Goal: Transaction & Acquisition: Purchase product/service

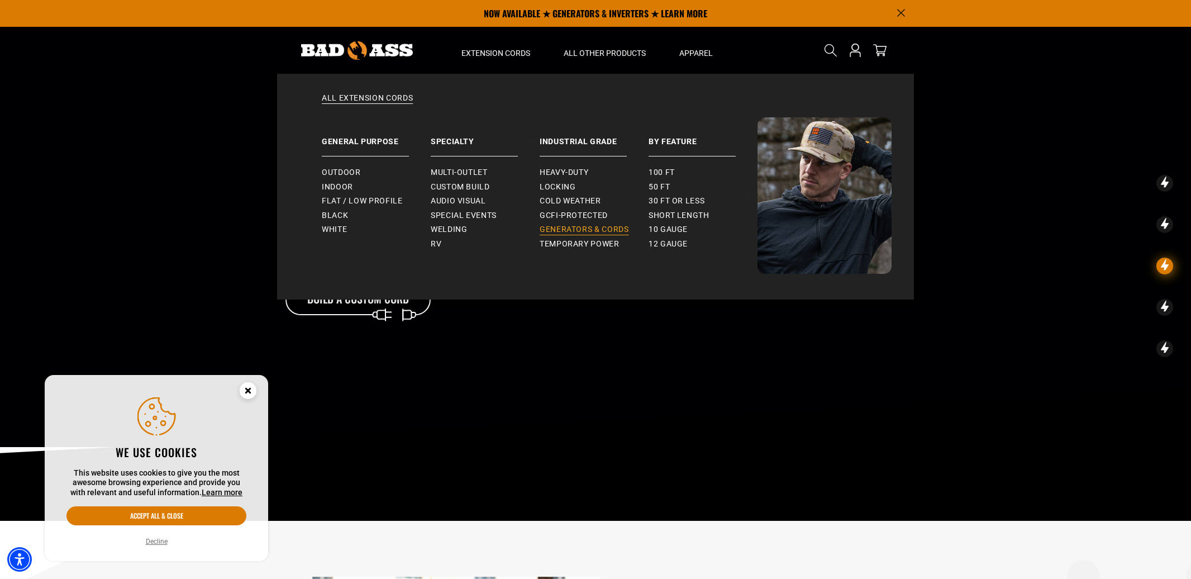
click at [569, 235] on link "Generators & Cords" at bounding box center [594, 229] width 109 height 15
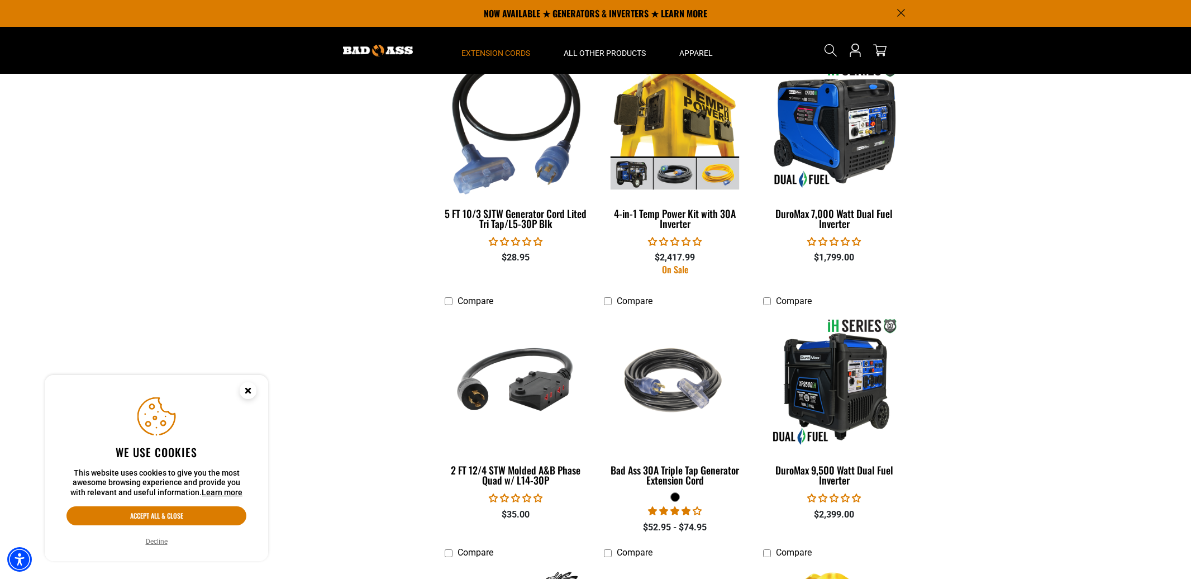
scroll to position [1117, 0]
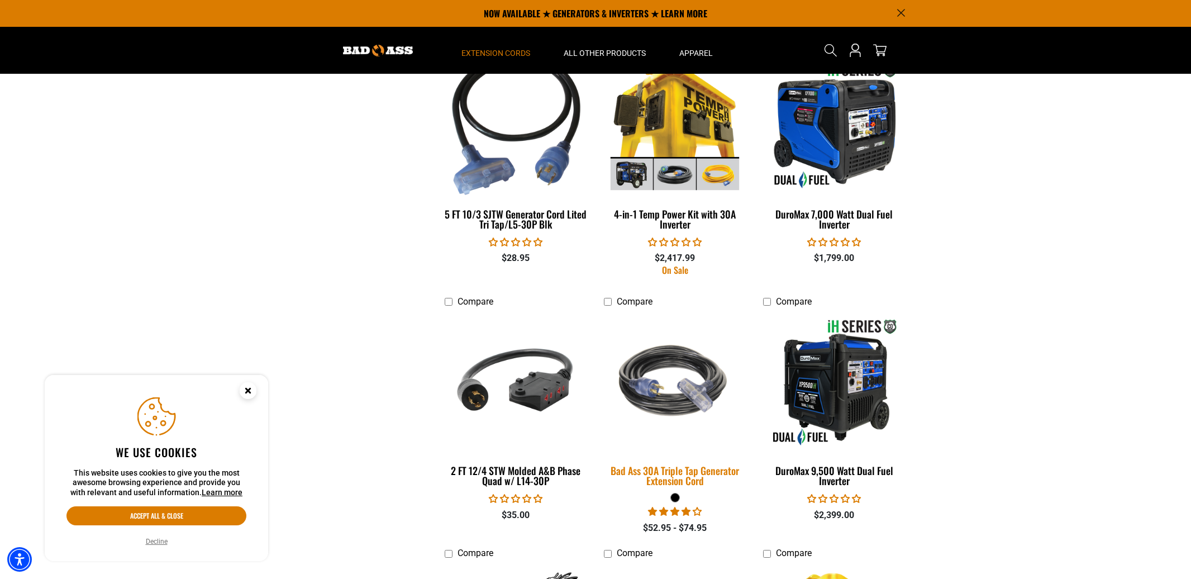
click at [679, 397] on img at bounding box center [675, 382] width 156 height 143
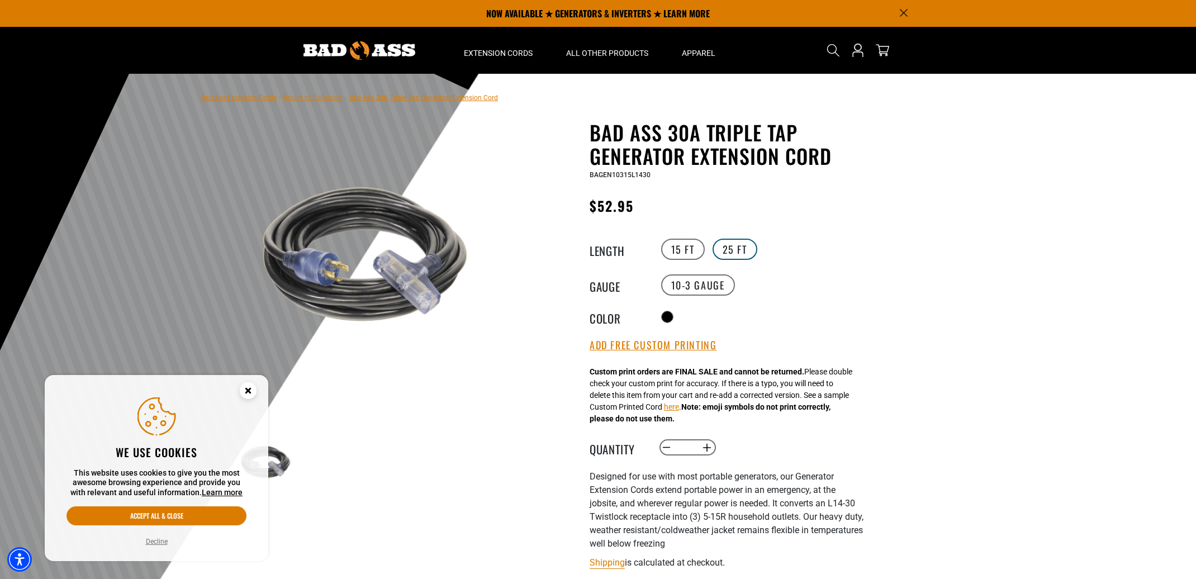
click at [735, 252] on label "25 FT" at bounding box center [734, 249] width 45 height 21
click at [247, 391] on icon "Close this option" at bounding box center [248, 390] width 4 height 4
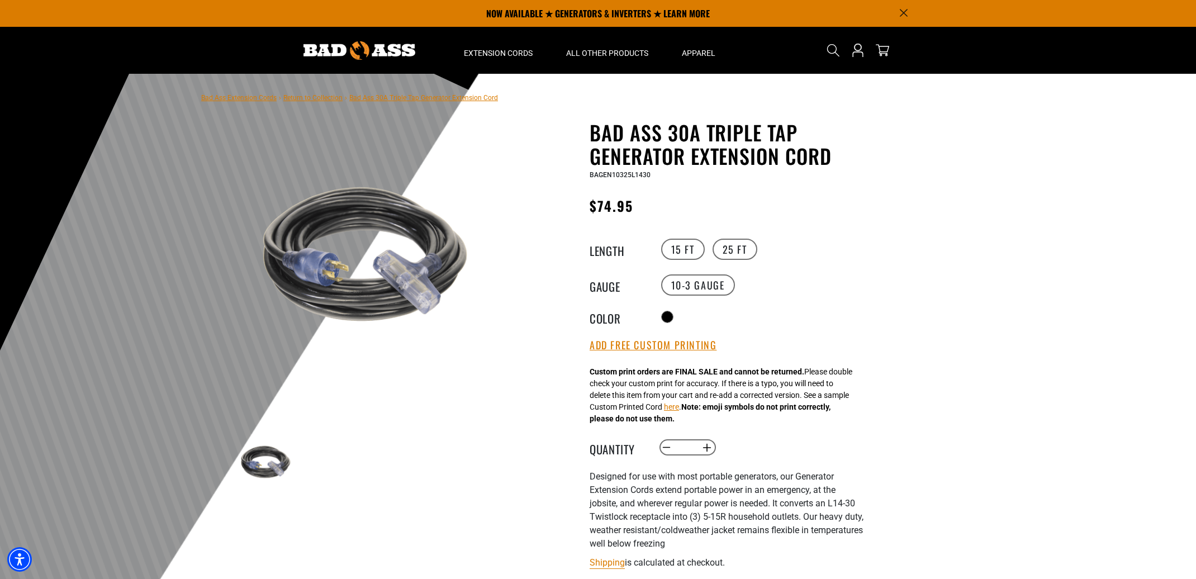
click at [386, 300] on img at bounding box center [368, 257] width 269 height 269
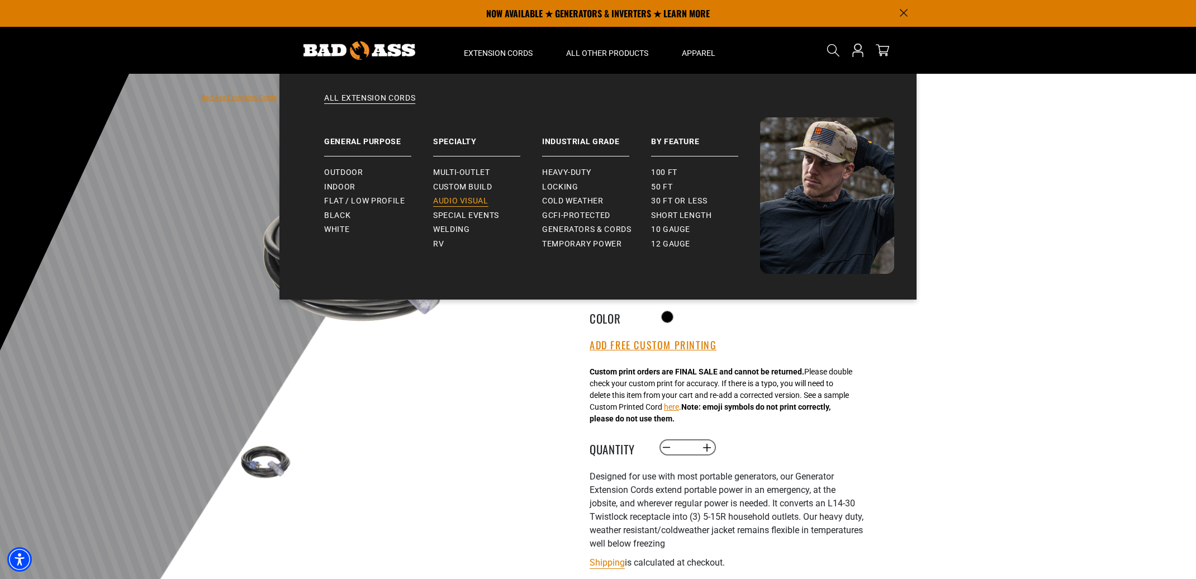
click at [470, 194] on link "Audio Visual" at bounding box center [487, 201] width 109 height 15
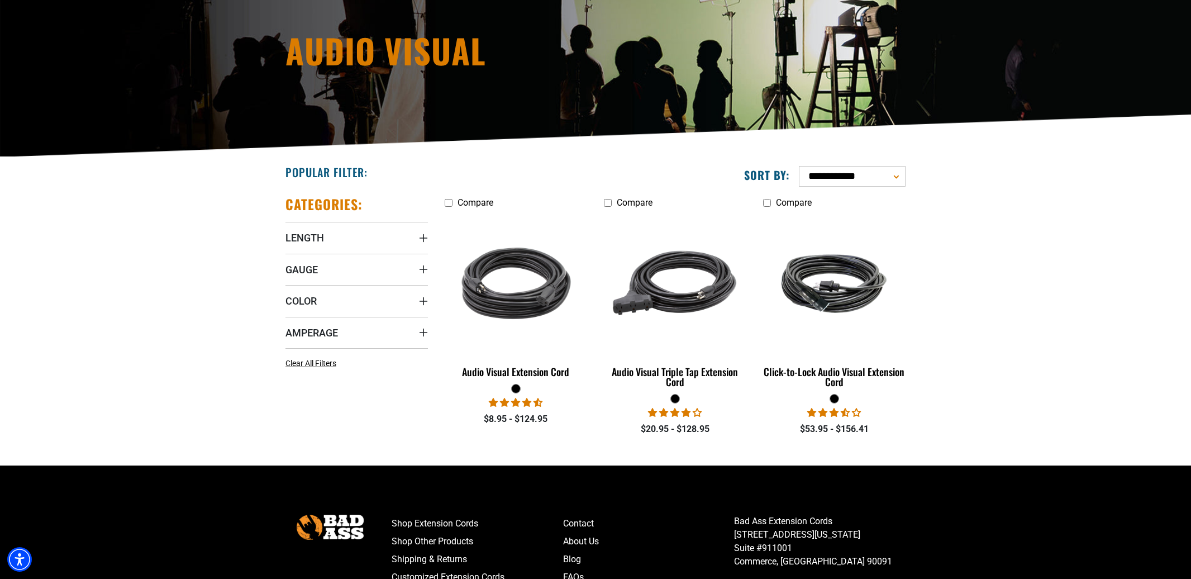
scroll to position [168, 0]
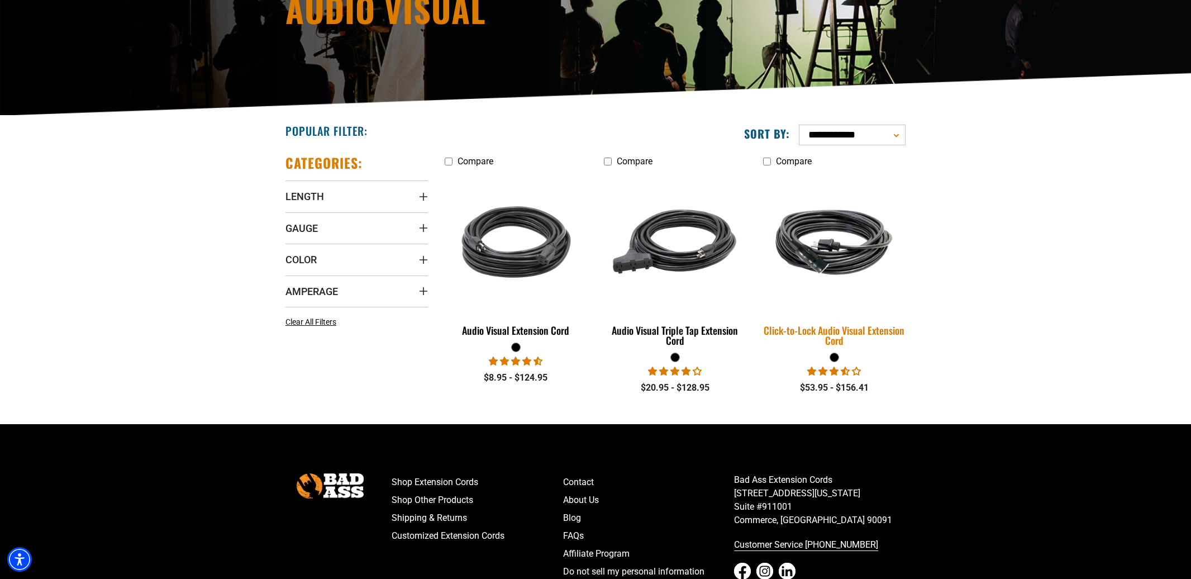
click at [818, 254] on img at bounding box center [834, 242] width 156 height 96
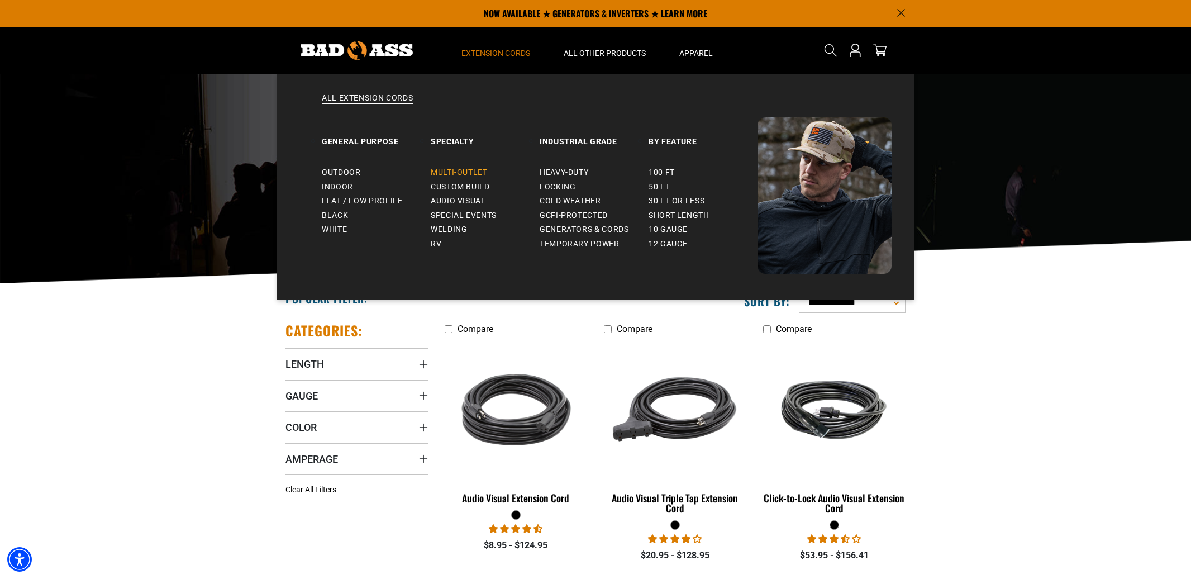
click at [478, 168] on span "Multi-Outlet" at bounding box center [459, 173] width 57 height 10
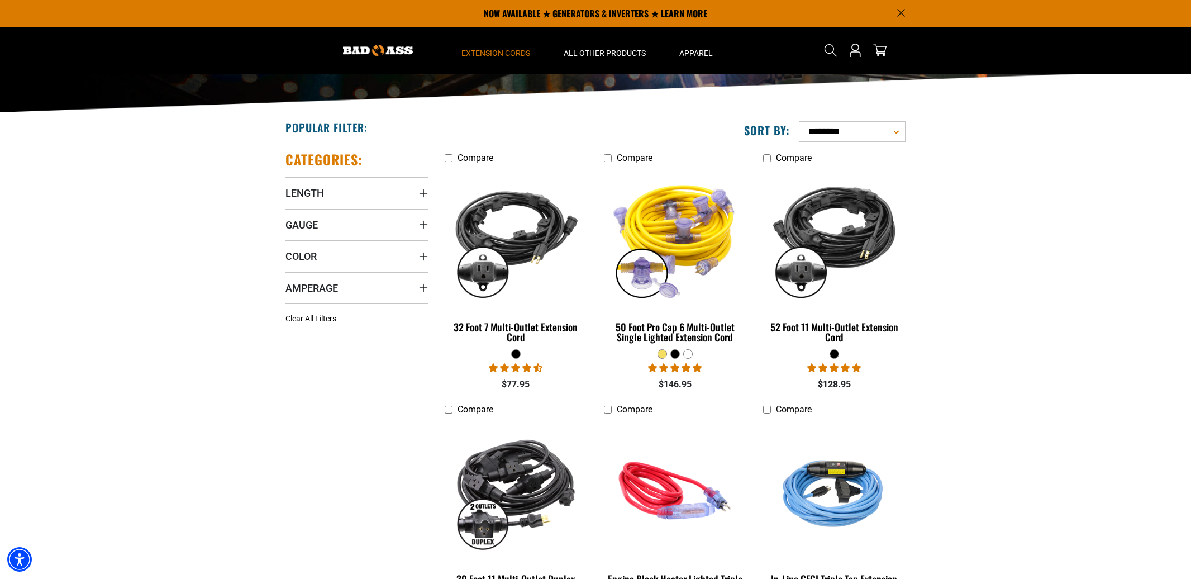
scroll to position [112, 0]
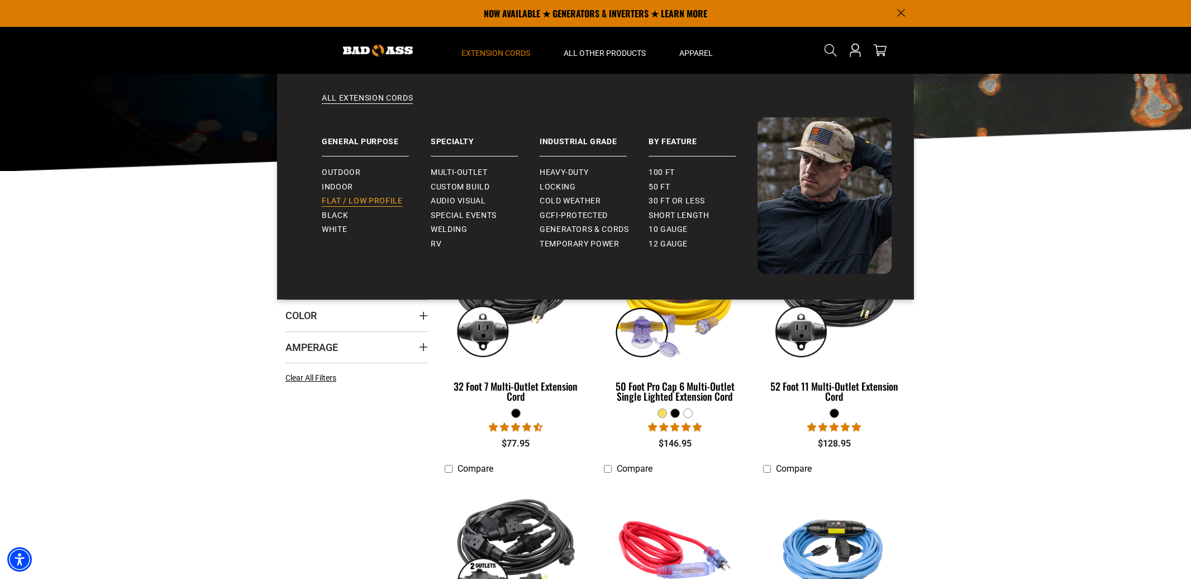
click at [336, 201] on span "Flat / Low Profile" at bounding box center [362, 201] width 81 height 10
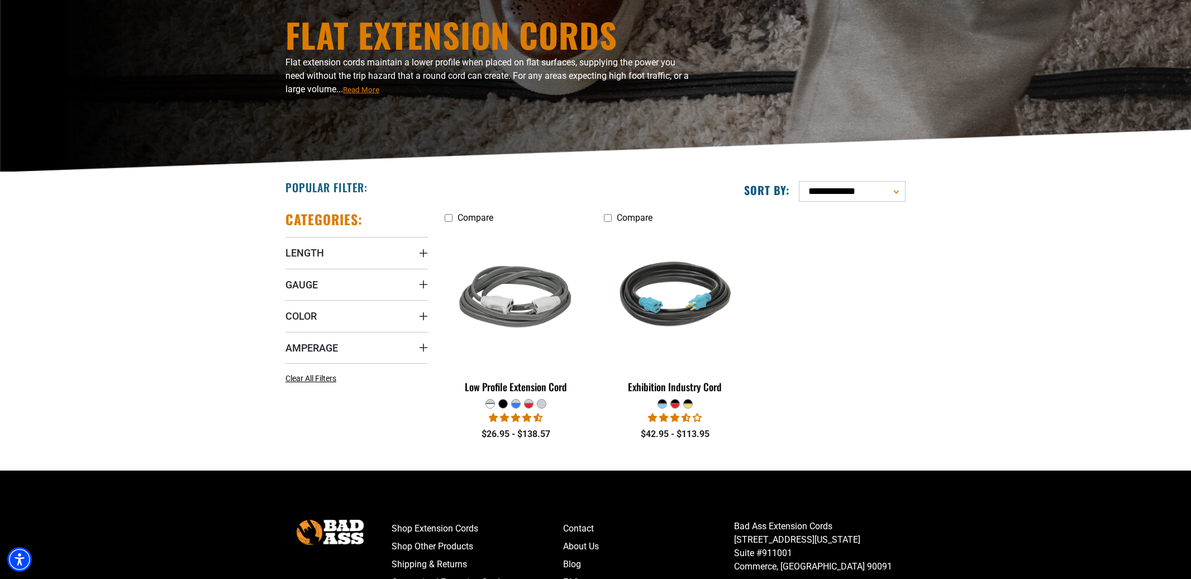
scroll to position [112, 0]
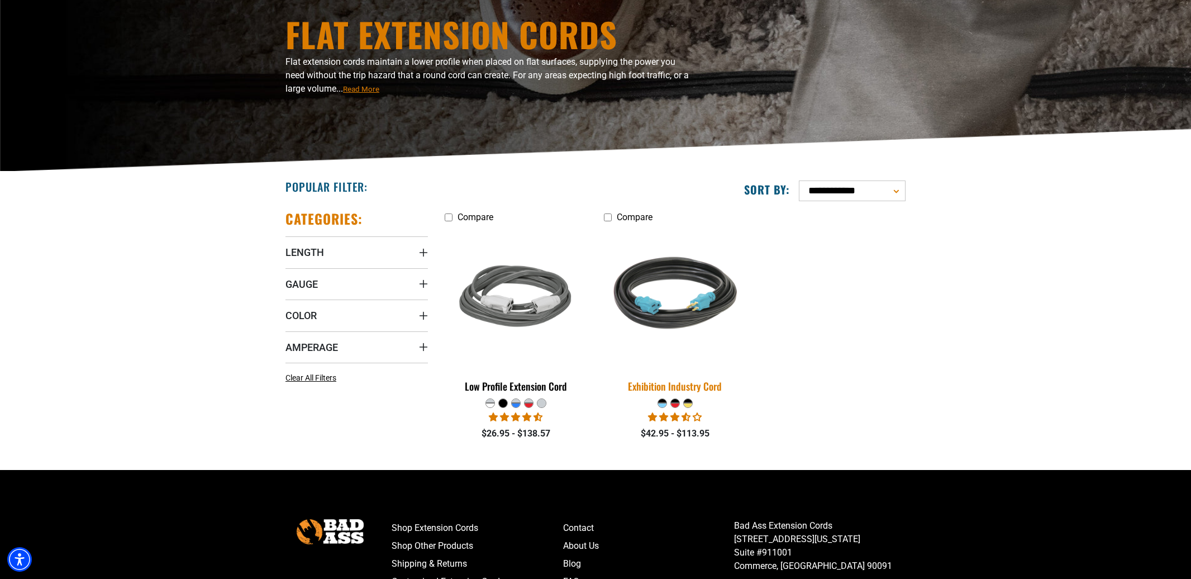
click at [676, 310] on img at bounding box center [675, 297] width 156 height 143
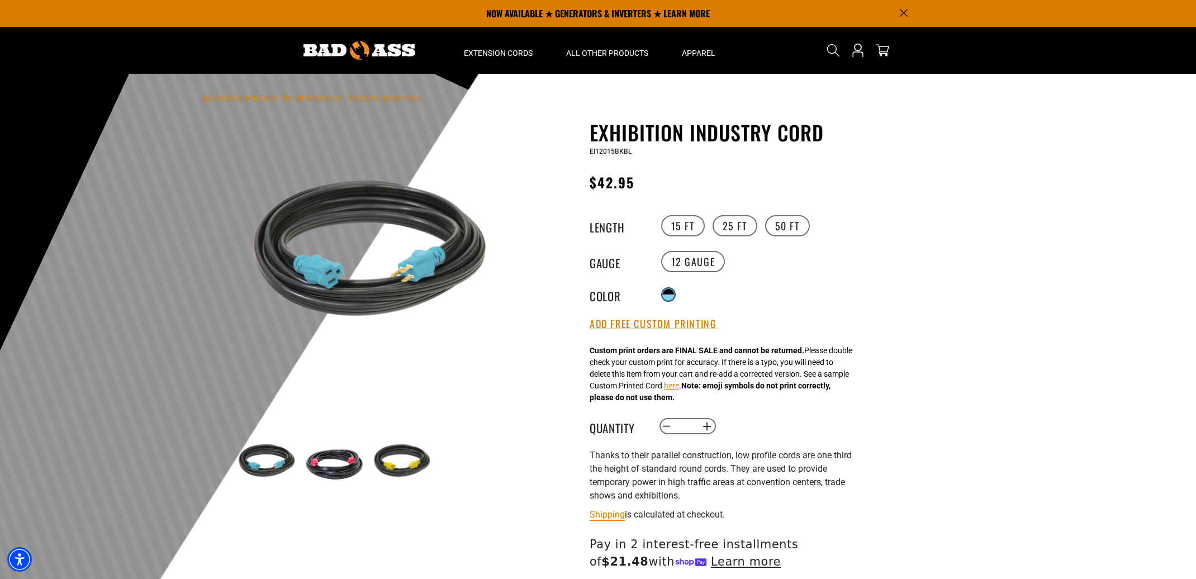
click at [667, 294] on div at bounding box center [668, 297] width 11 height 6
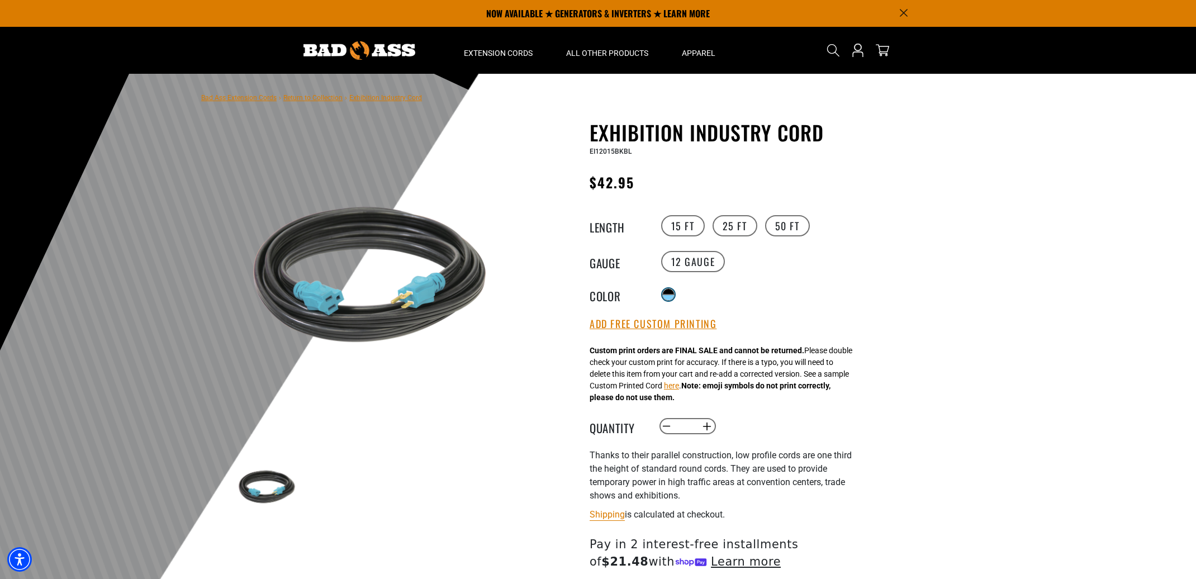
click at [667, 294] on div at bounding box center [668, 297] width 11 height 6
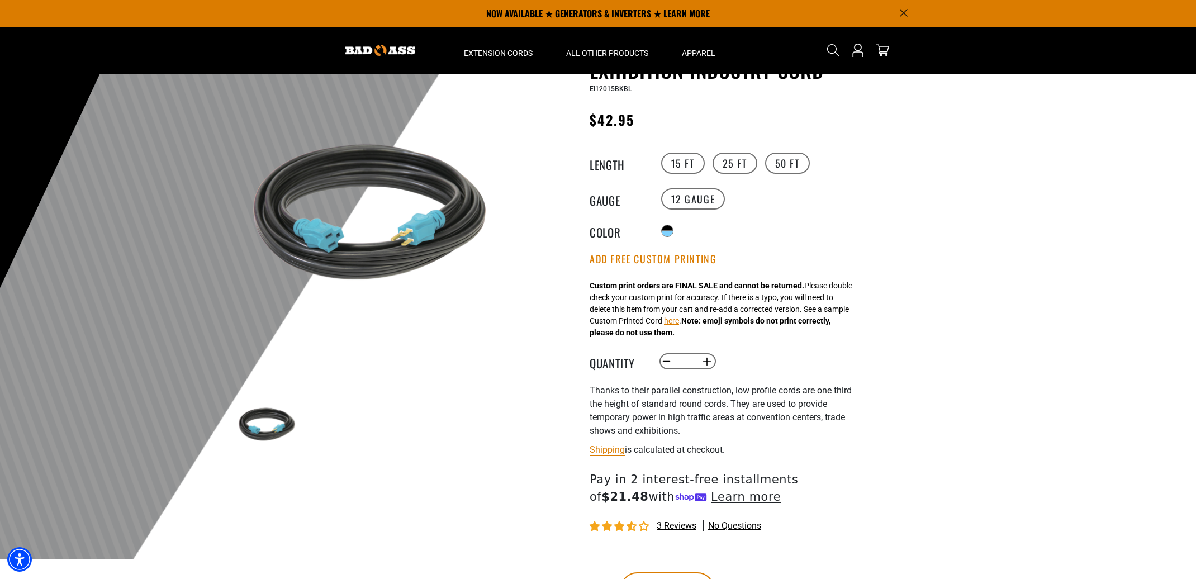
scroll to position [56, 0]
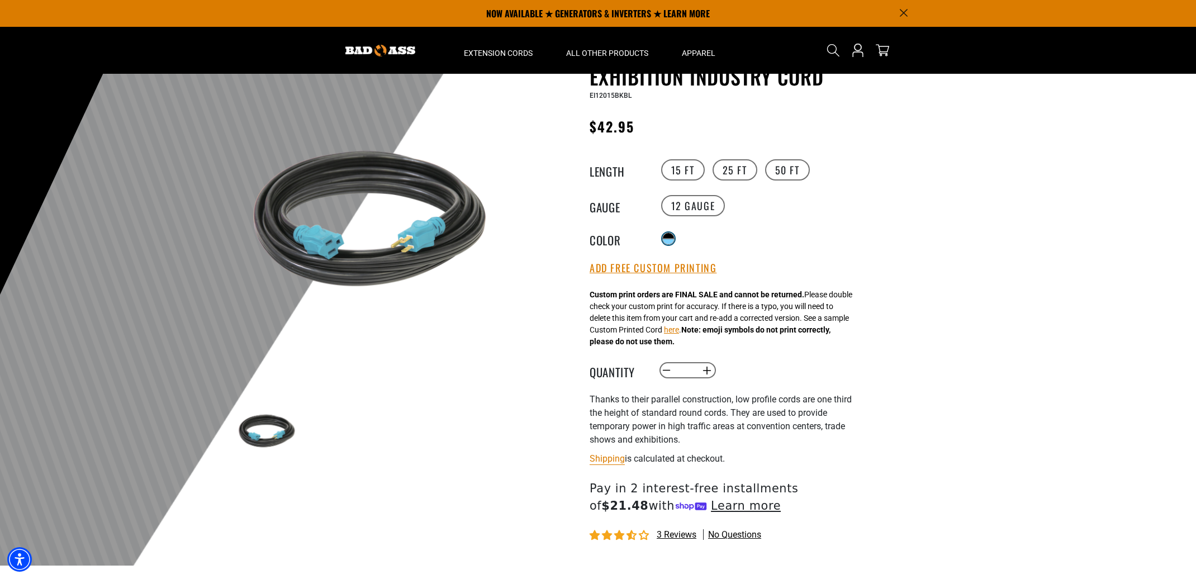
click at [667, 235] on div at bounding box center [668, 236] width 11 height 6
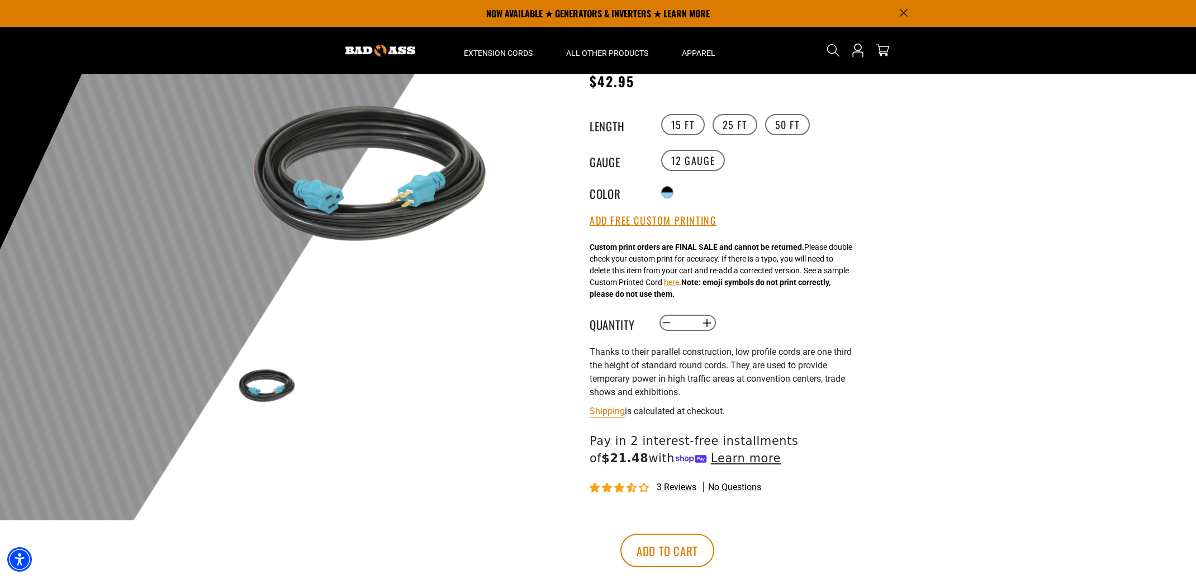
scroll to position [0, 0]
